Goal: Task Accomplishment & Management: Complete application form

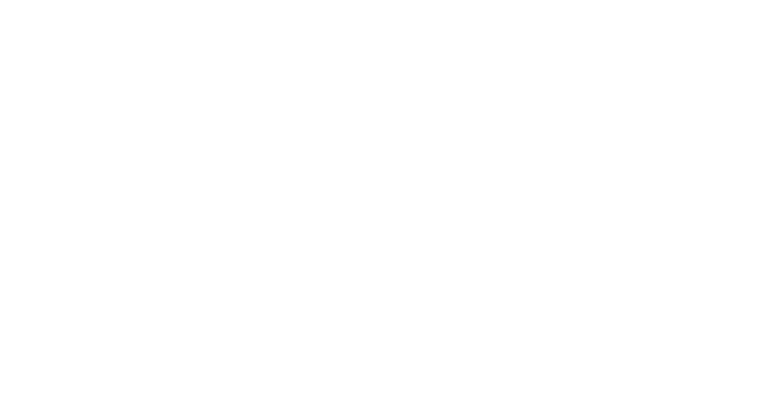
select select "*"
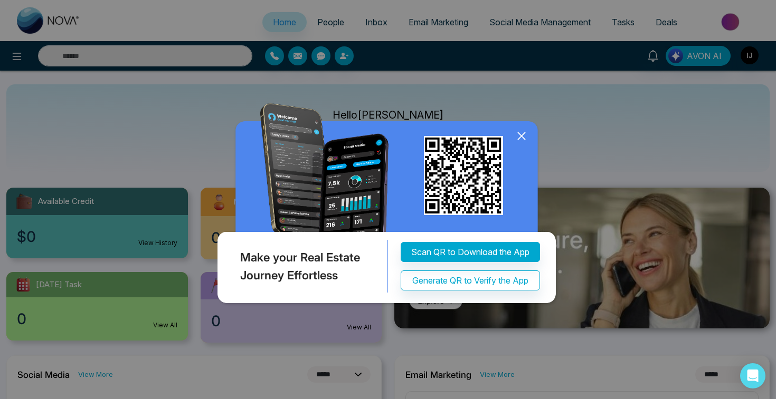
click at [520, 136] on icon at bounding box center [521, 136] width 16 height 16
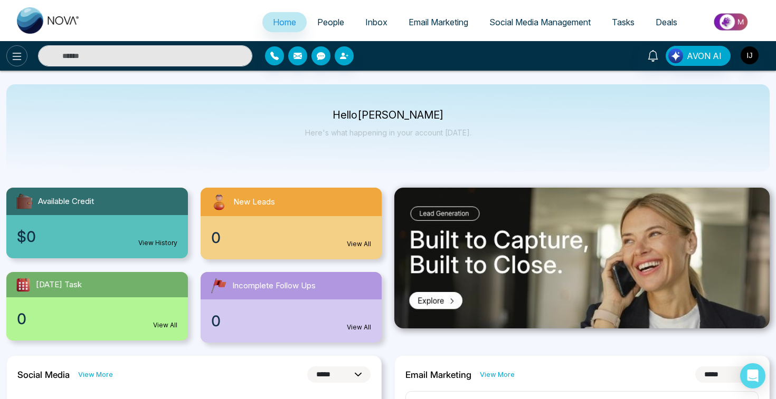
click at [18, 61] on icon at bounding box center [17, 56] width 13 height 13
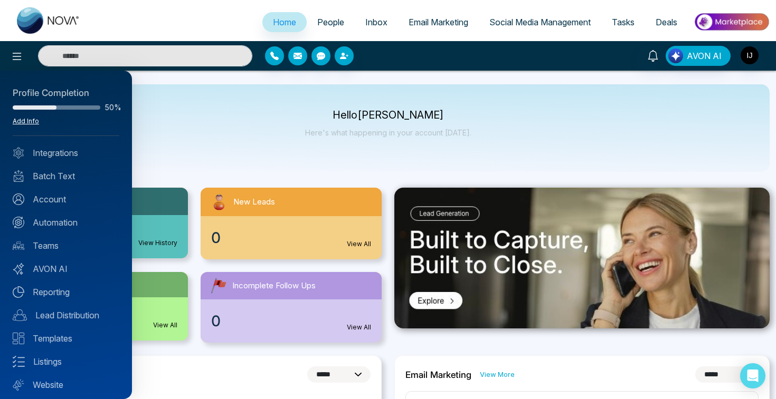
click at [31, 123] on link "Add Info" at bounding box center [26, 121] width 26 height 8
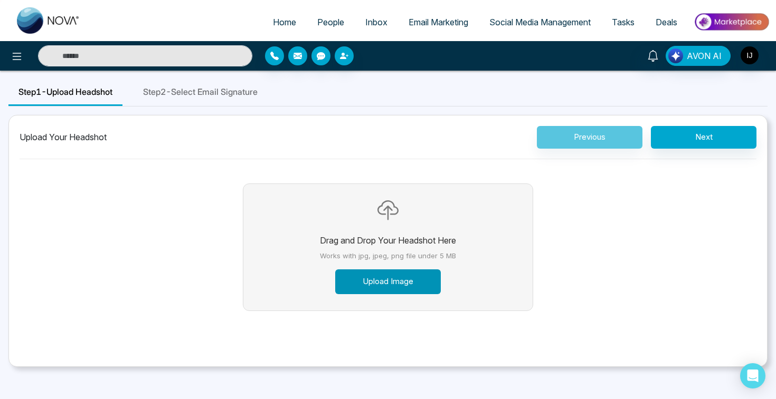
click at [391, 283] on button "Upload Image" at bounding box center [388, 282] width 106 height 25
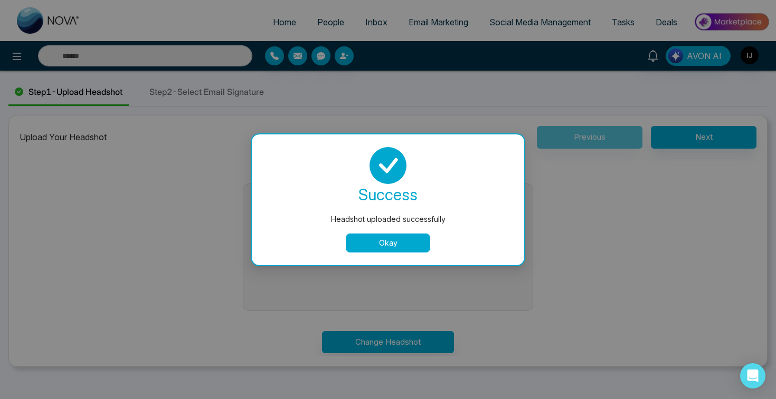
click at [403, 238] on button "Okay" at bounding box center [388, 243] width 84 height 19
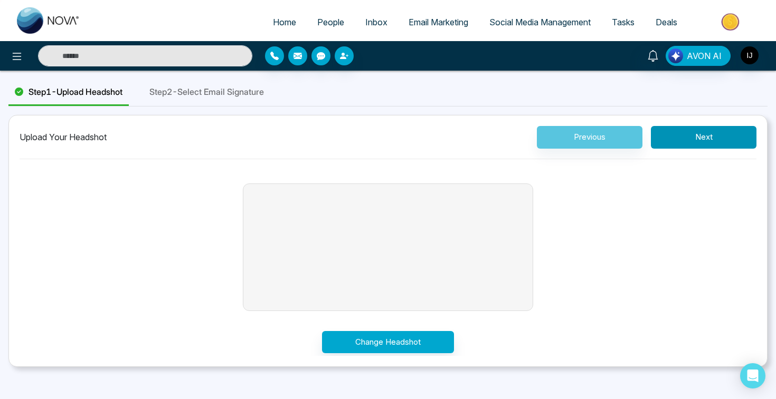
click at [705, 139] on button "Next" at bounding box center [704, 137] width 106 height 23
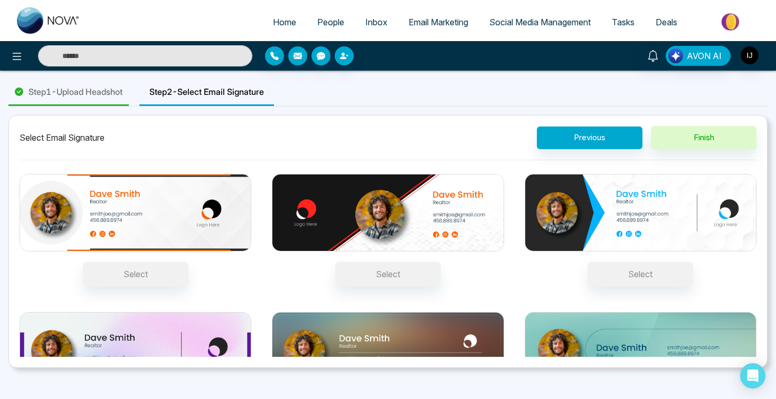
click at [763, 266] on div "Select Email Signature Previous Finish Select Select Select Select Select Select" at bounding box center [387, 241] width 759 height 253
click at [773, 262] on div "Step 1 - Upload Headshot Step 2 - Select Email Signature Select Email Signature…" at bounding box center [388, 223] width 776 height 289
click at [734, 285] on div "Select" at bounding box center [640, 230] width 232 height 112
click at [693, 285] on button "Select" at bounding box center [640, 274] width 106 height 24
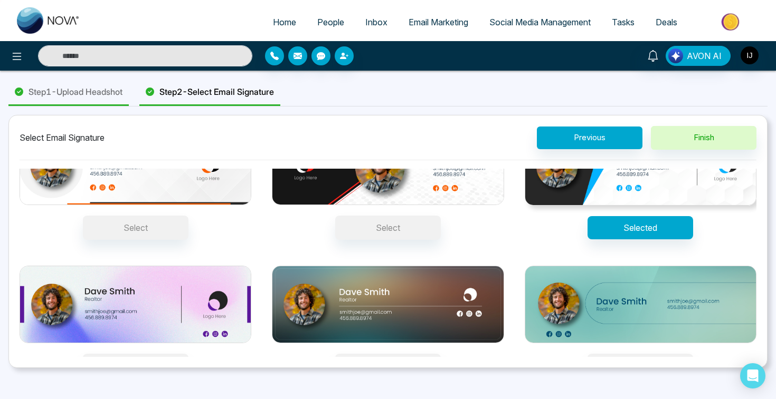
scroll to position [68, 0]
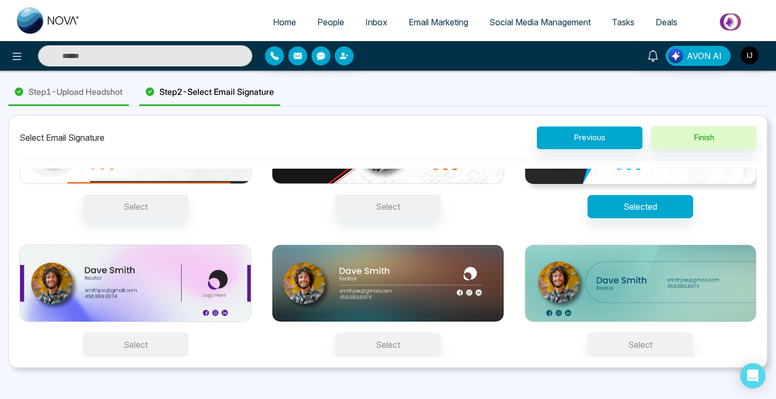
click at [151, 355] on button "Select" at bounding box center [136, 345] width 106 height 24
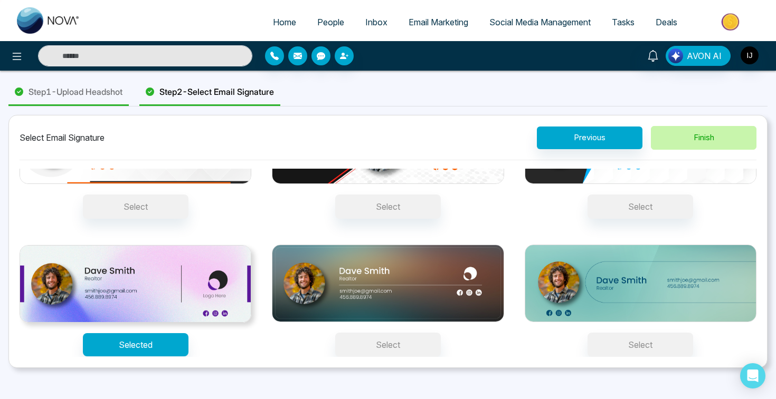
click at [706, 139] on button "Finish" at bounding box center [704, 138] width 106 height 24
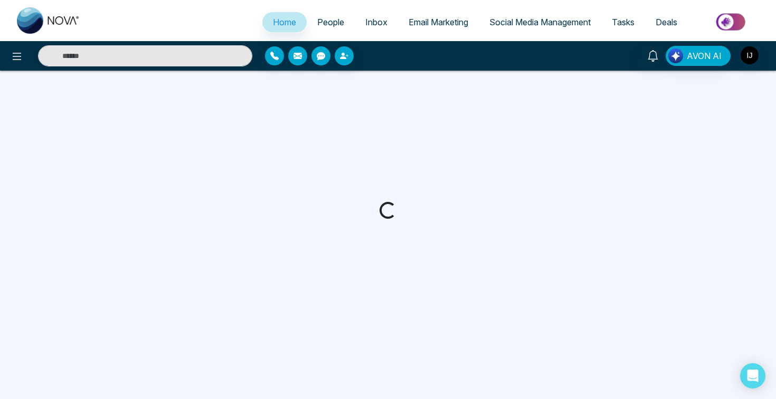
select select "*"
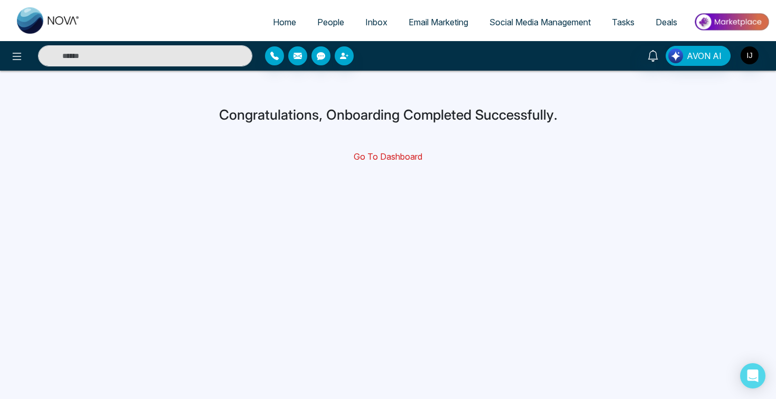
click at [386, 156] on link "Go To Dashboard" at bounding box center [388, 156] width 69 height 11
select select "*"
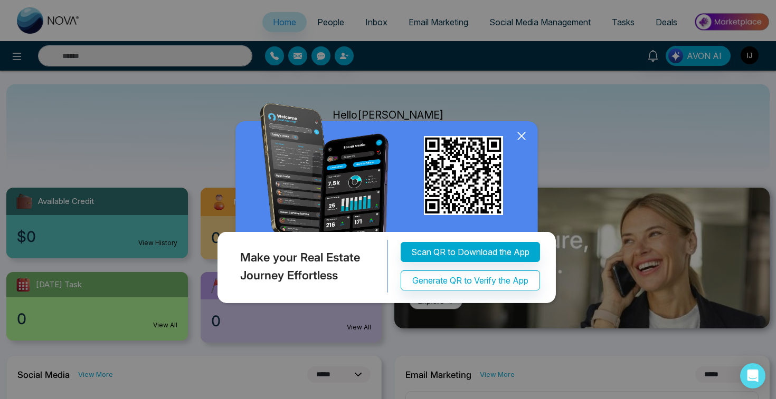
click at [520, 134] on icon at bounding box center [521, 135] width 7 height 7
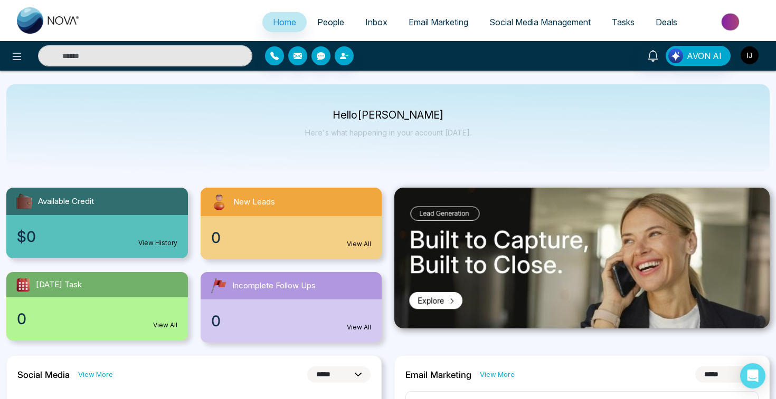
click at [749, 58] on img "button" at bounding box center [749, 55] width 18 height 18
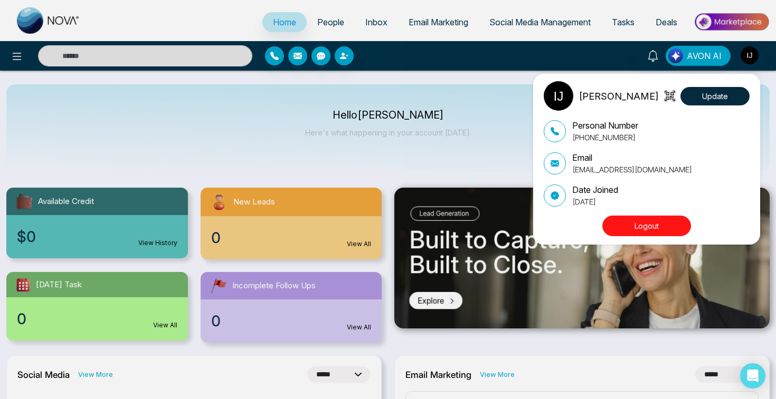
click at [490, 166] on div "[PERSON_NAME] Update Personal Number [PHONE_NUMBER] Email [EMAIL_ADDRESS][DOMAI…" at bounding box center [388, 199] width 776 height 399
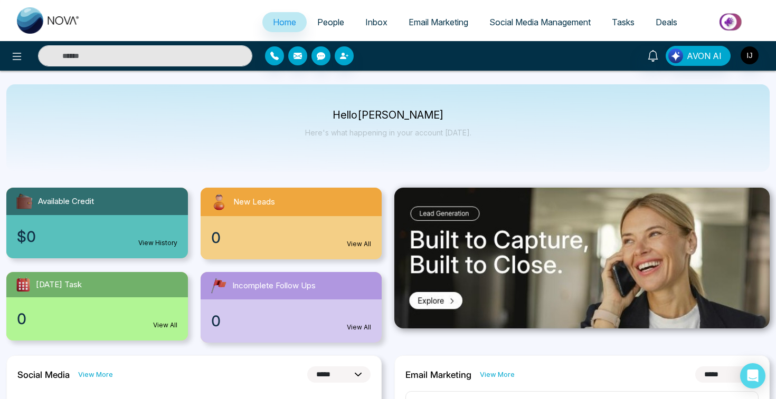
click at [151, 244] on link "View History" at bounding box center [157, 242] width 39 height 9
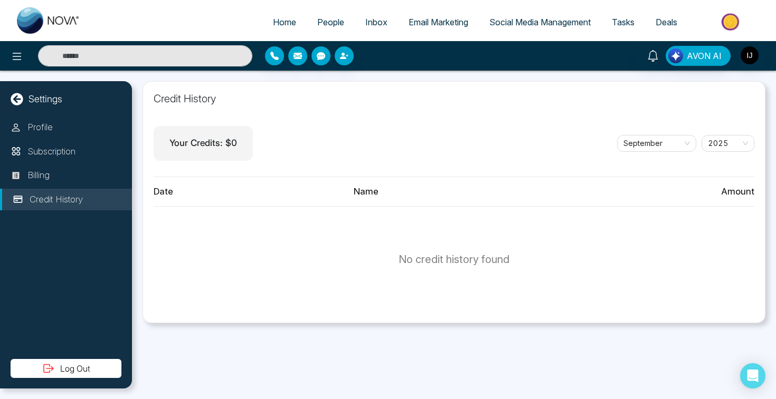
click at [16, 101] on icon at bounding box center [17, 99] width 13 height 13
select select "*"
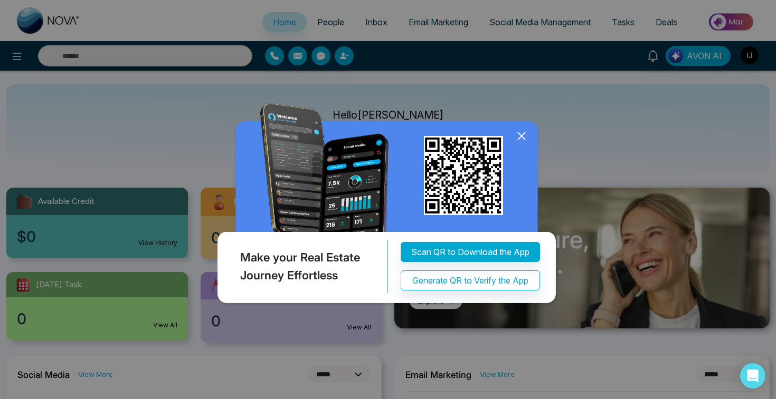
click at [525, 133] on icon at bounding box center [521, 136] width 16 height 16
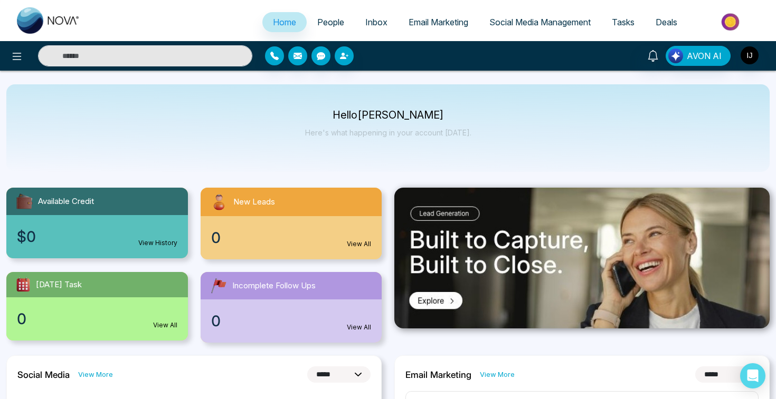
click at [364, 244] on link "View All" at bounding box center [359, 244] width 24 height 9
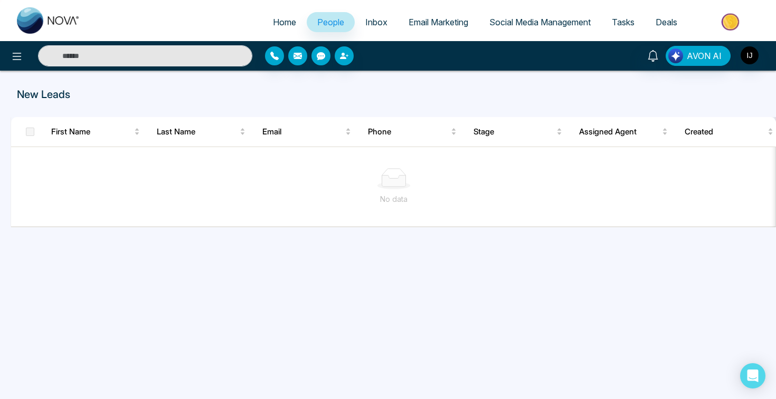
select select "*"
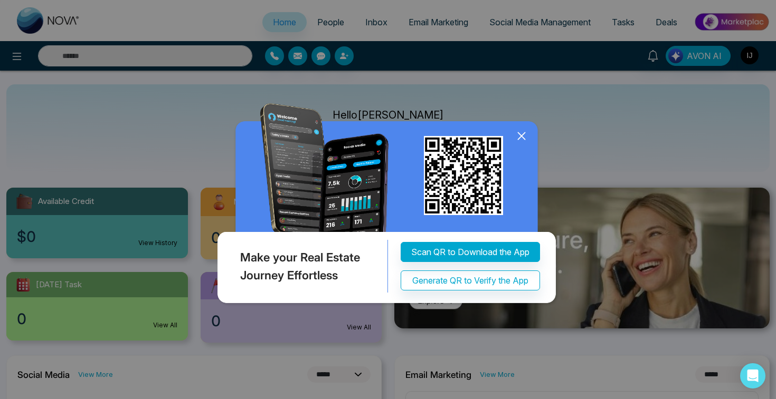
click at [520, 135] on icon at bounding box center [521, 135] width 7 height 7
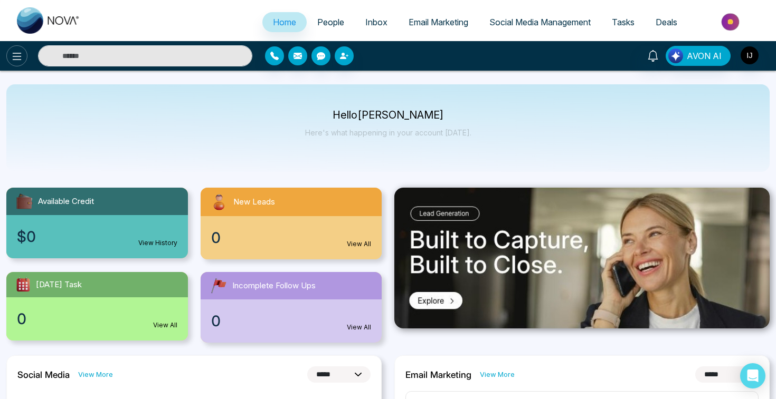
click at [22, 60] on icon at bounding box center [17, 56] width 13 height 13
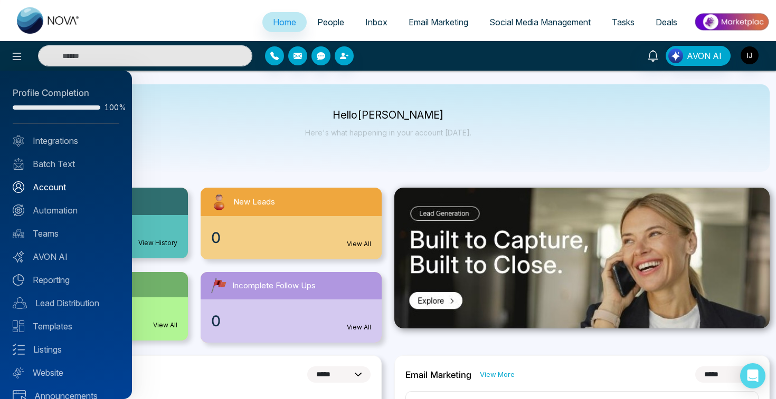
click at [51, 187] on link "Account" at bounding box center [66, 187] width 107 height 13
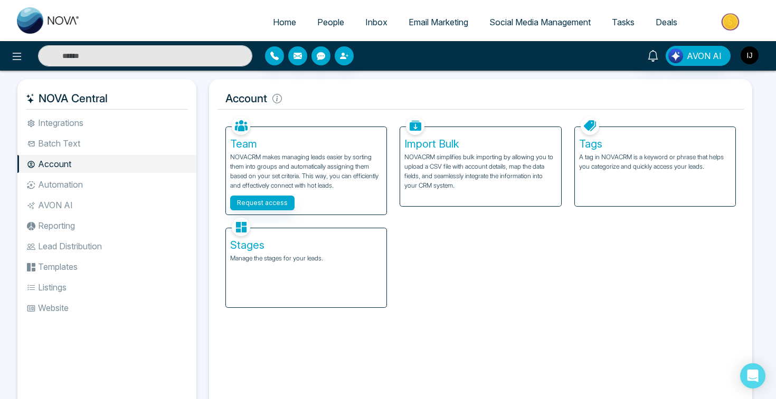
click at [276, 22] on span "Home" at bounding box center [284, 22] width 23 height 11
select select "*"
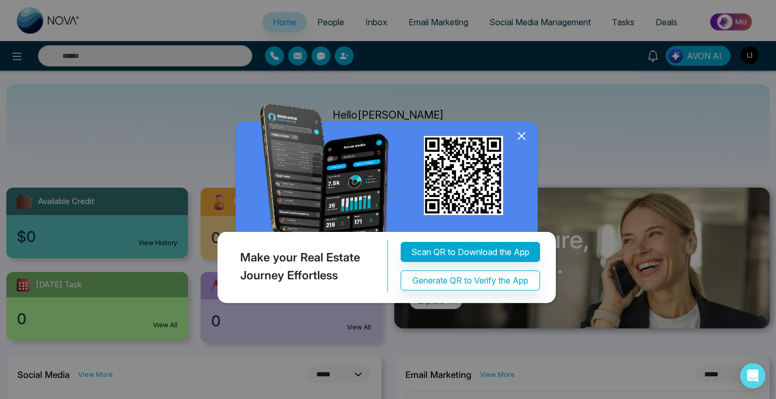
click at [520, 139] on icon at bounding box center [521, 136] width 16 height 16
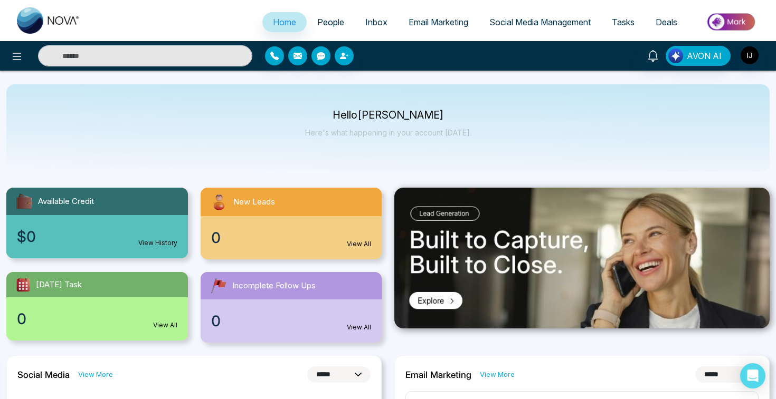
click at [432, 17] on span "Email Marketing" at bounding box center [438, 22] width 60 height 11
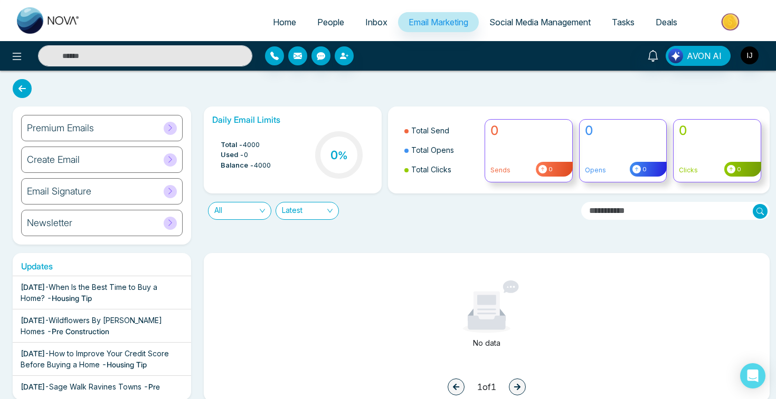
click at [275, 21] on span "Home" at bounding box center [284, 22] width 23 height 11
select select "*"
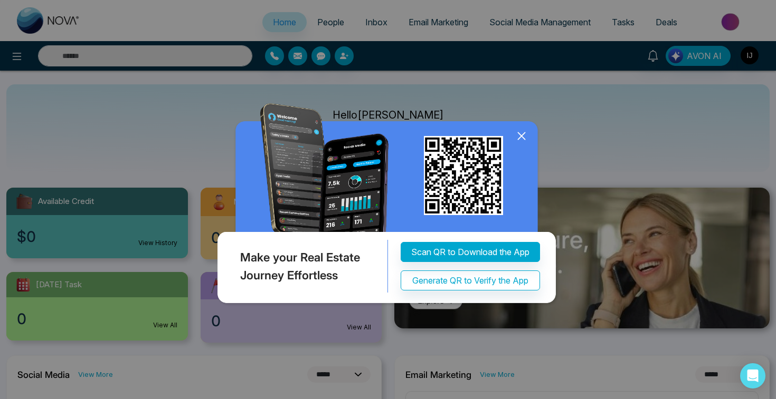
click at [521, 135] on icon at bounding box center [521, 136] width 16 height 16
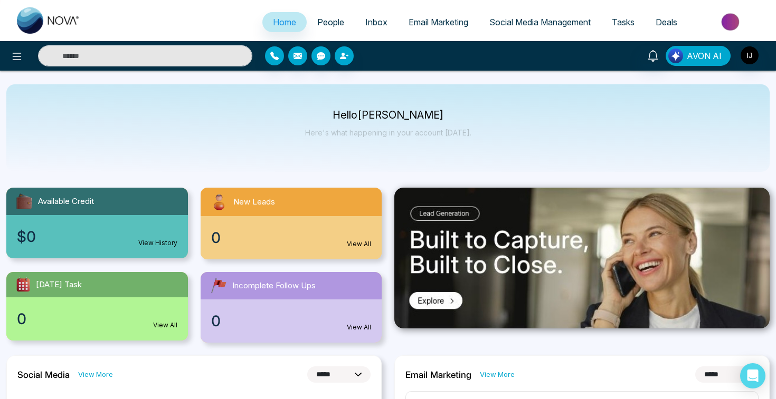
click at [710, 57] on span "AVON AI" at bounding box center [703, 56] width 35 height 13
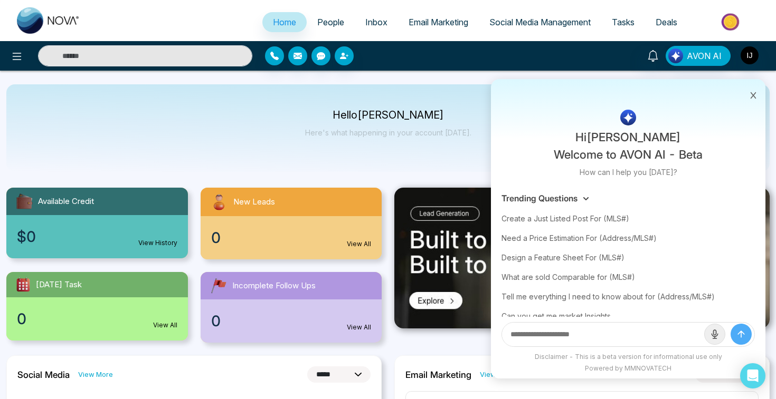
click at [243, 127] on div "Hello [PERSON_NAME] Here's what happening in your account [DATE]." at bounding box center [387, 128] width 763 height 88
click at [752, 98] on icon at bounding box center [752, 95] width 7 height 7
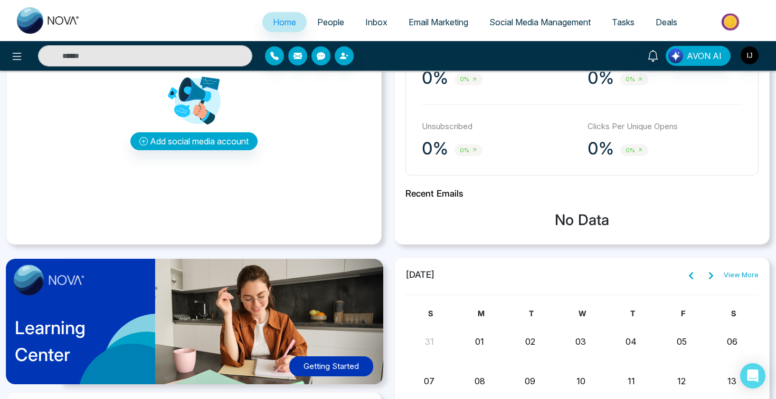
scroll to position [359, 0]
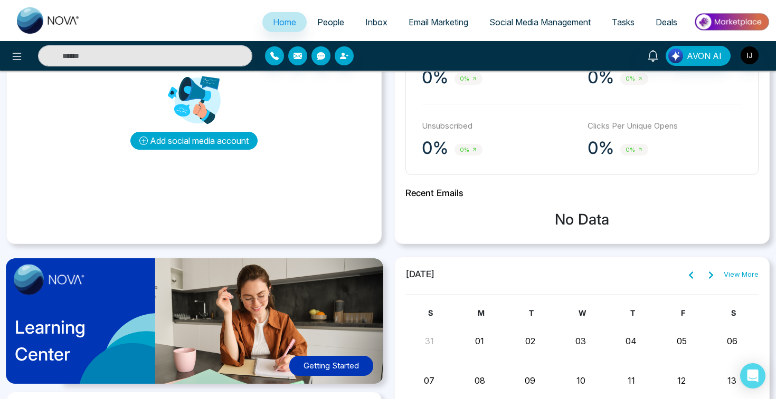
click at [185, 144] on button "Add social media account" at bounding box center [193, 141] width 127 height 18
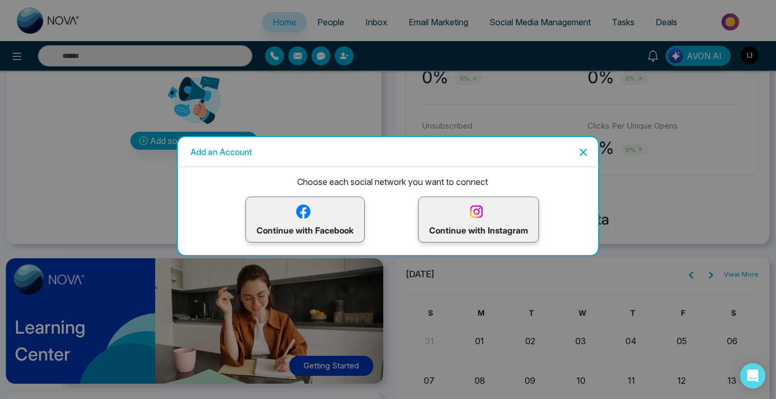
click at [578, 152] on icon "Close" at bounding box center [583, 152] width 13 height 13
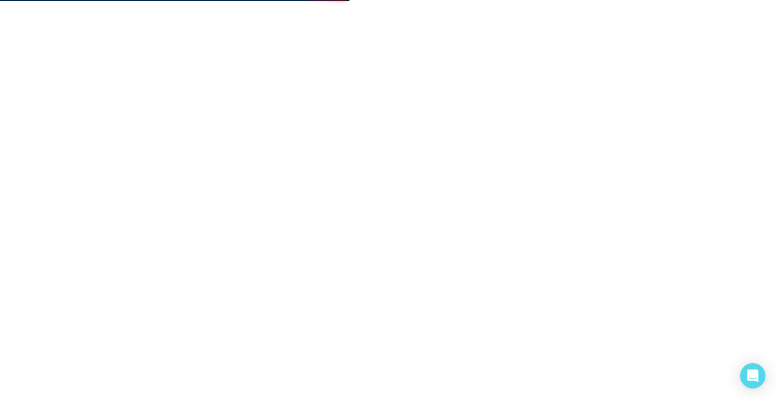
scroll to position [0, 0]
select select "*"
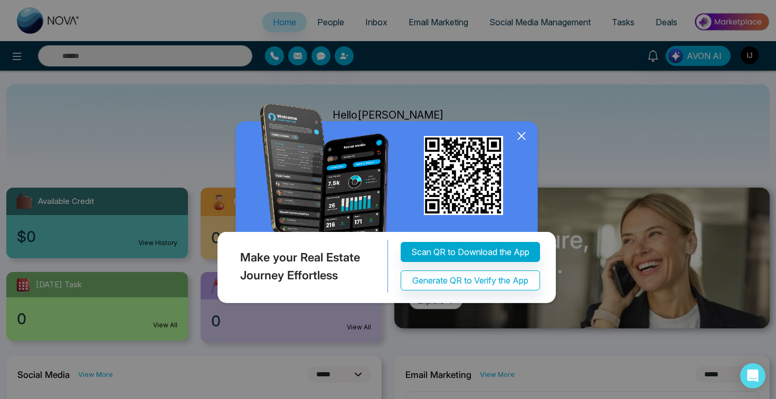
click at [520, 137] on icon at bounding box center [521, 135] width 7 height 7
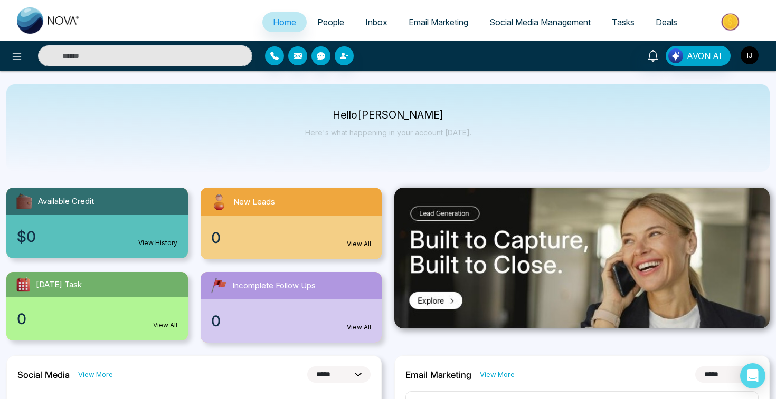
click at [750, 56] on img "button" at bounding box center [749, 55] width 18 height 18
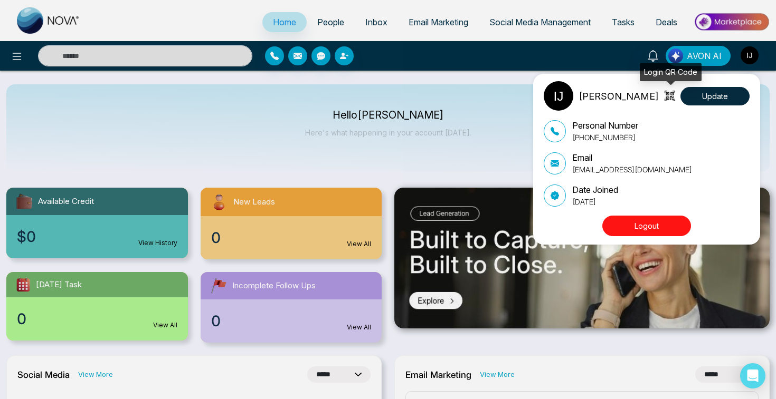
click at [667, 96] on icon at bounding box center [669, 96] width 11 height 11
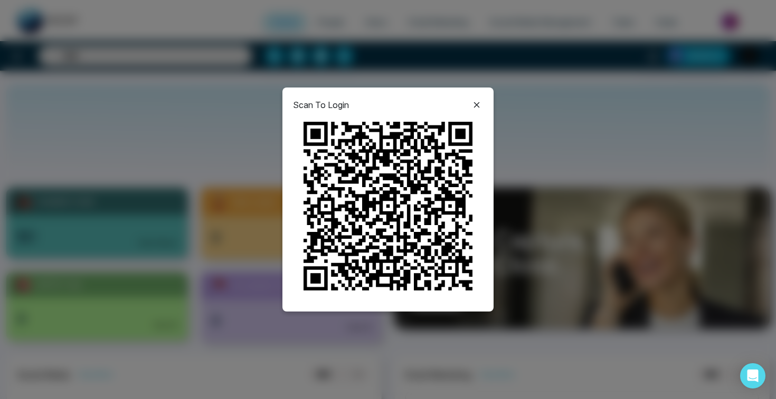
click at [476, 104] on icon at bounding box center [477, 105] width 6 height 6
